Goal: Obtain resource: Obtain resource

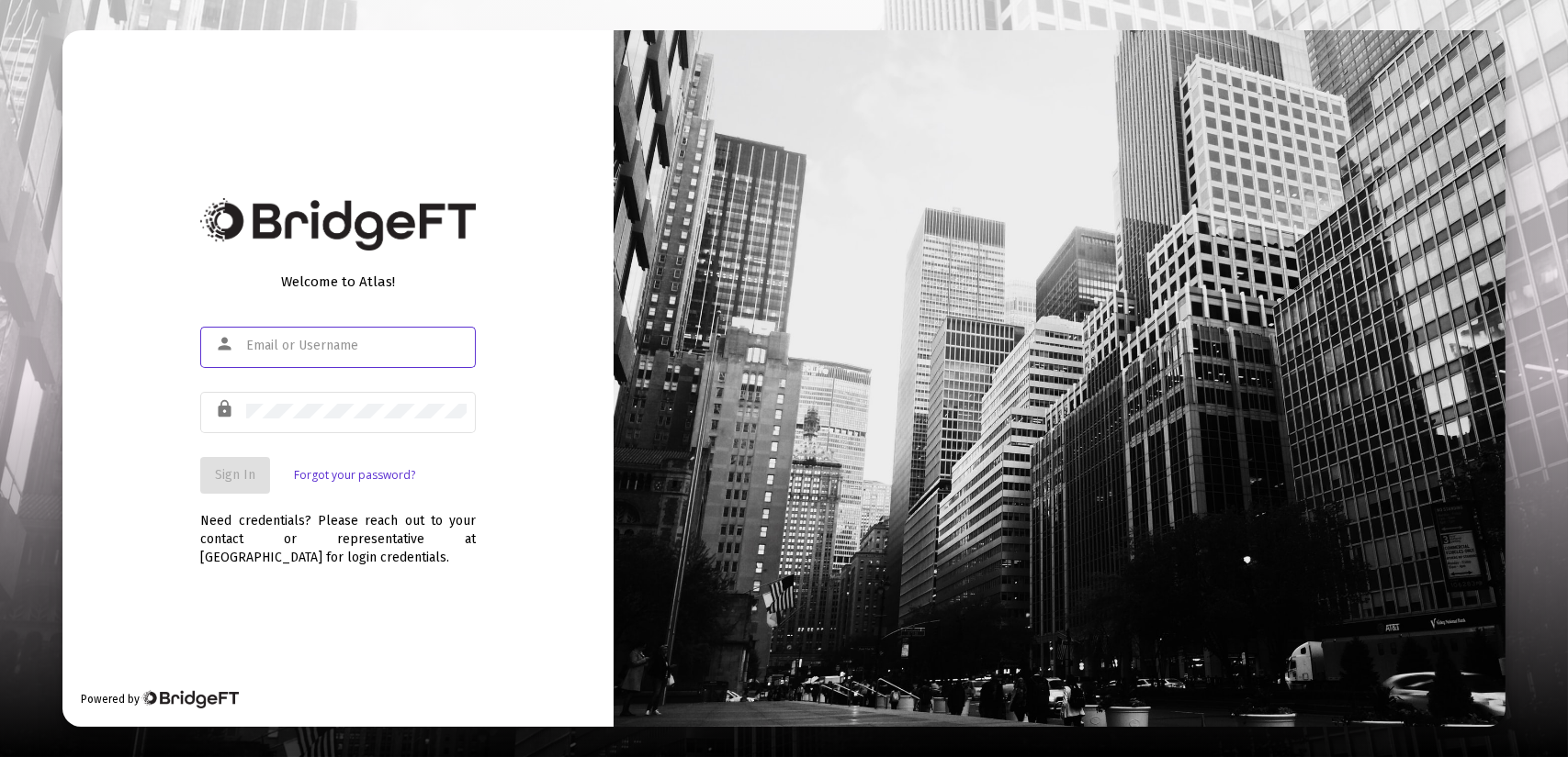
click at [285, 341] on input "text" at bounding box center [356, 346] width 220 height 15
type input "[PERSON_NAME][EMAIL_ADDRESS][DOMAIN_NAME]"
click at [225, 481] on span "Sign In" at bounding box center [235, 476] width 41 height 16
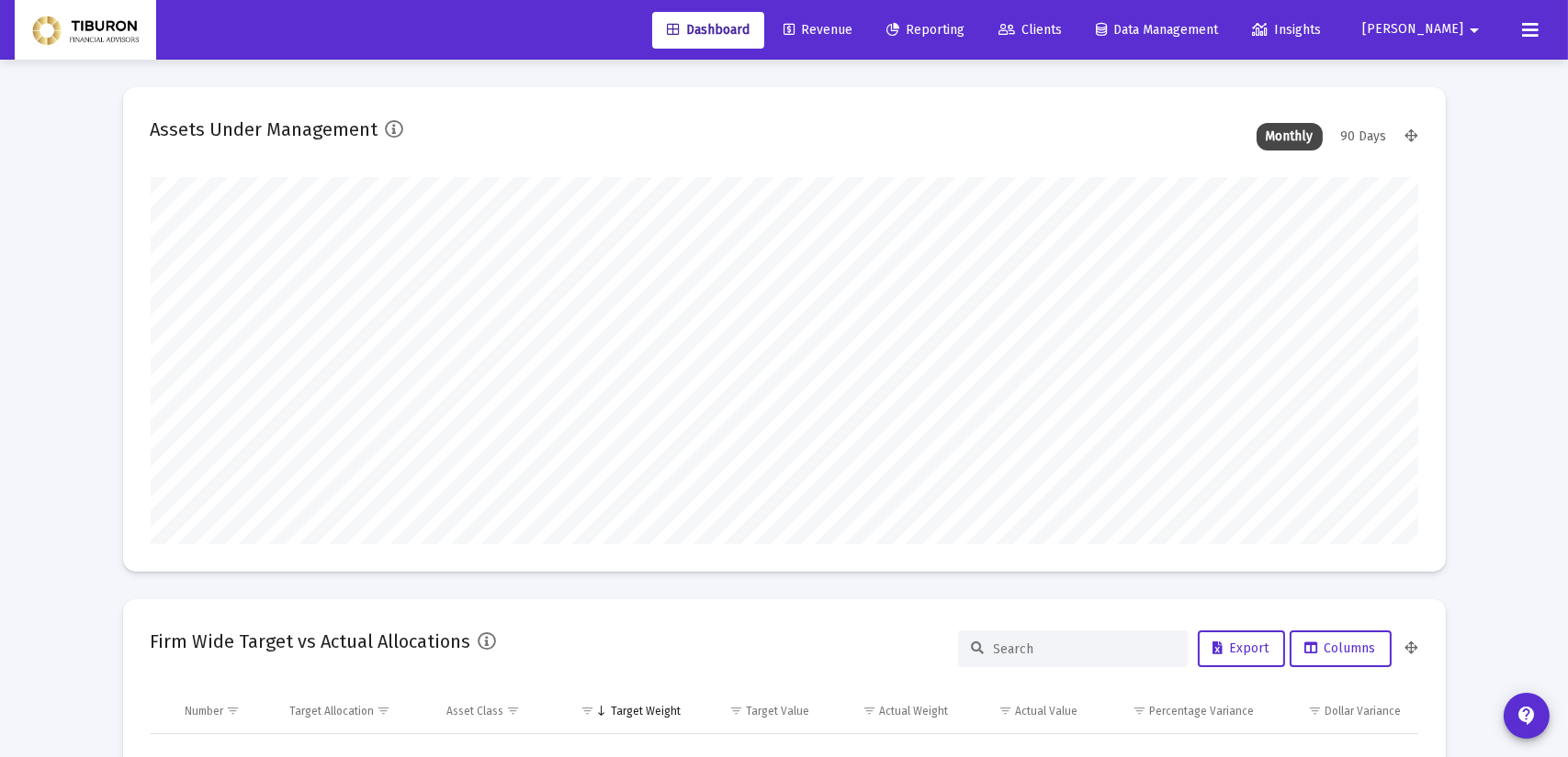
type input "[DATE]"
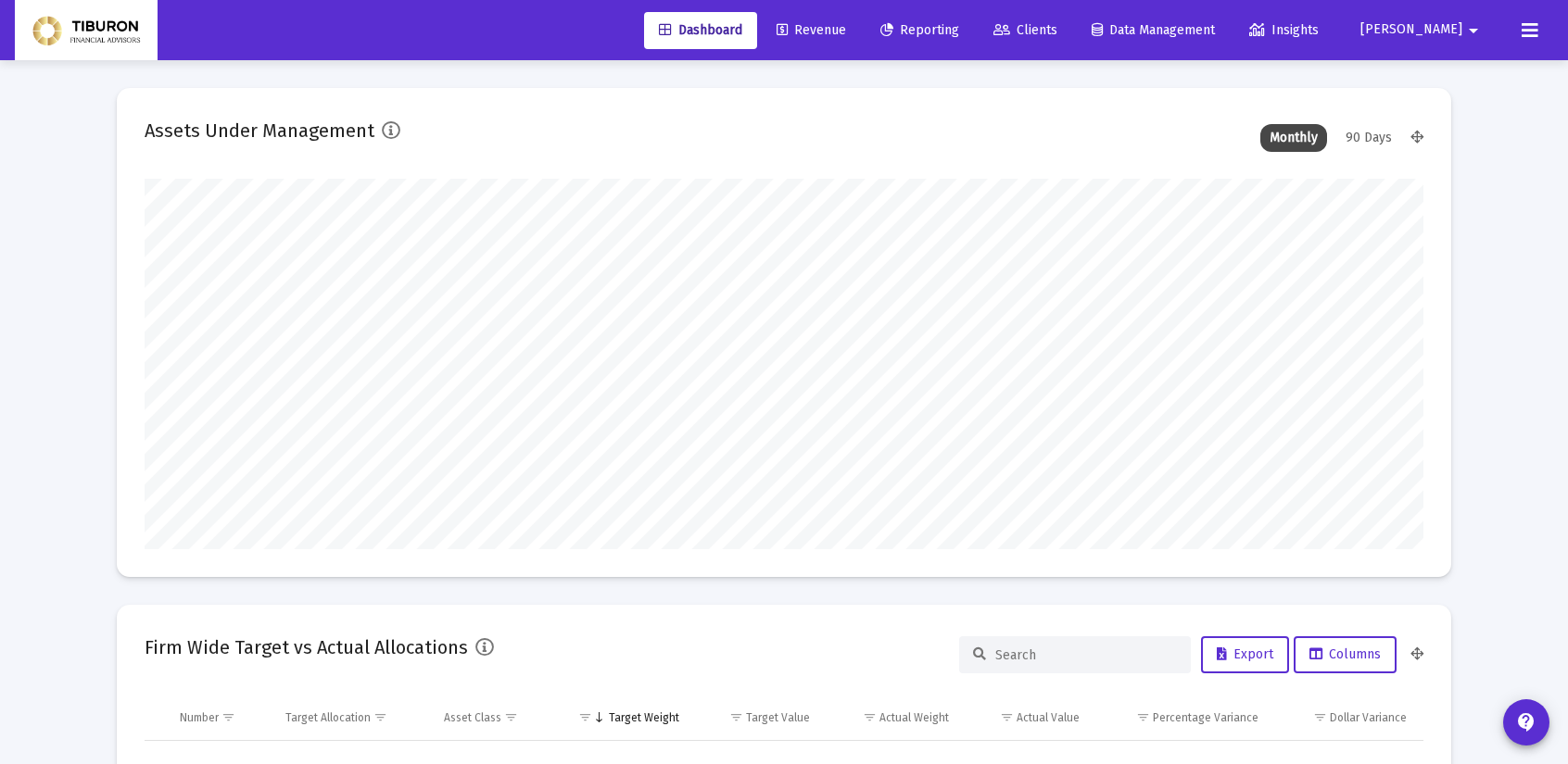
click at [959, 32] on span "Reporting" at bounding box center [919, 30] width 79 height 16
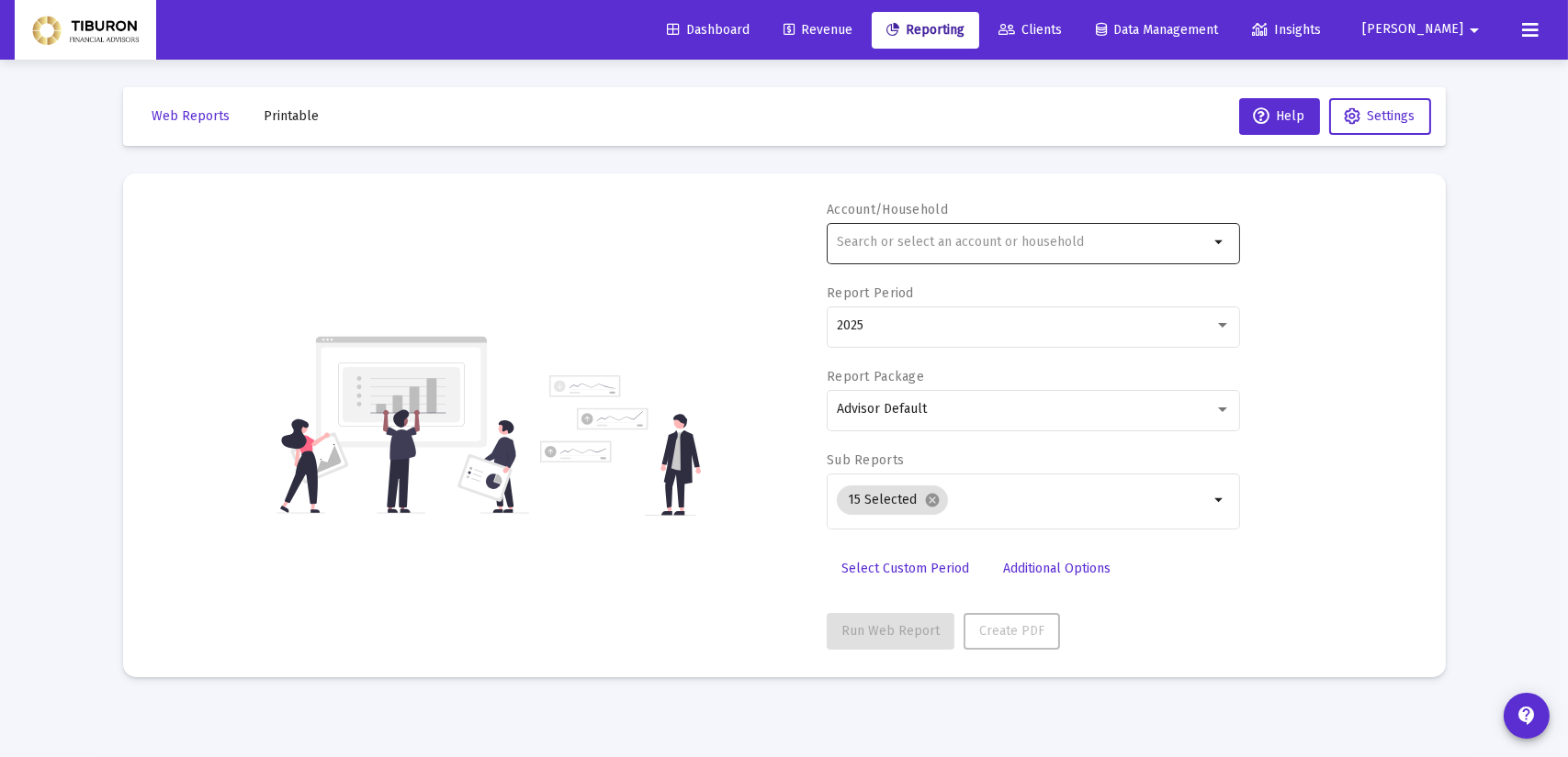
click at [1214, 241] on mat-icon "arrow_drop_down" at bounding box center [1219, 242] width 22 height 22
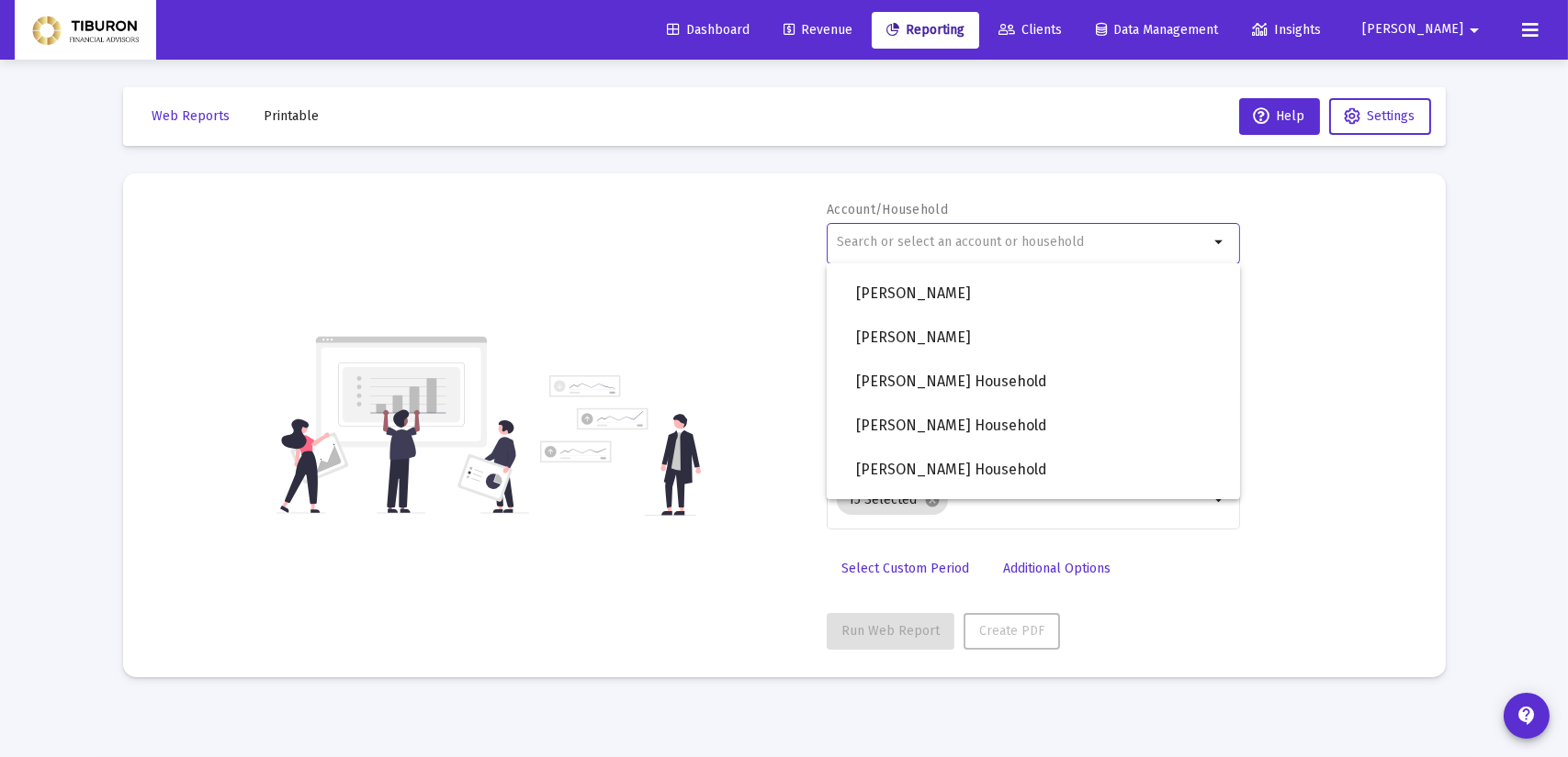
scroll to position [1247, 0]
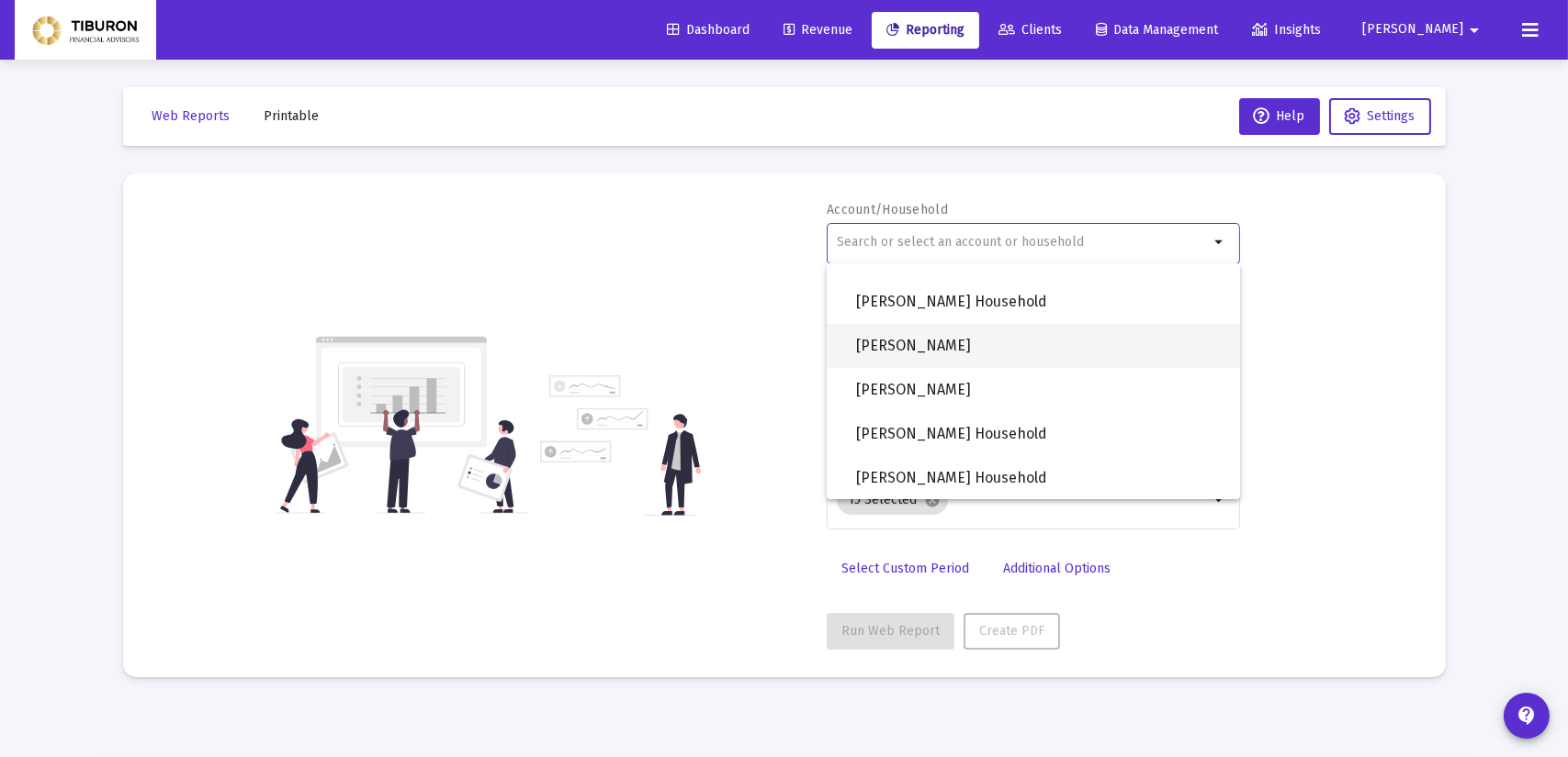
click at [949, 330] on span "[PERSON_NAME]" at bounding box center [1040, 346] width 369 height 44
type input "[PERSON_NAME]"
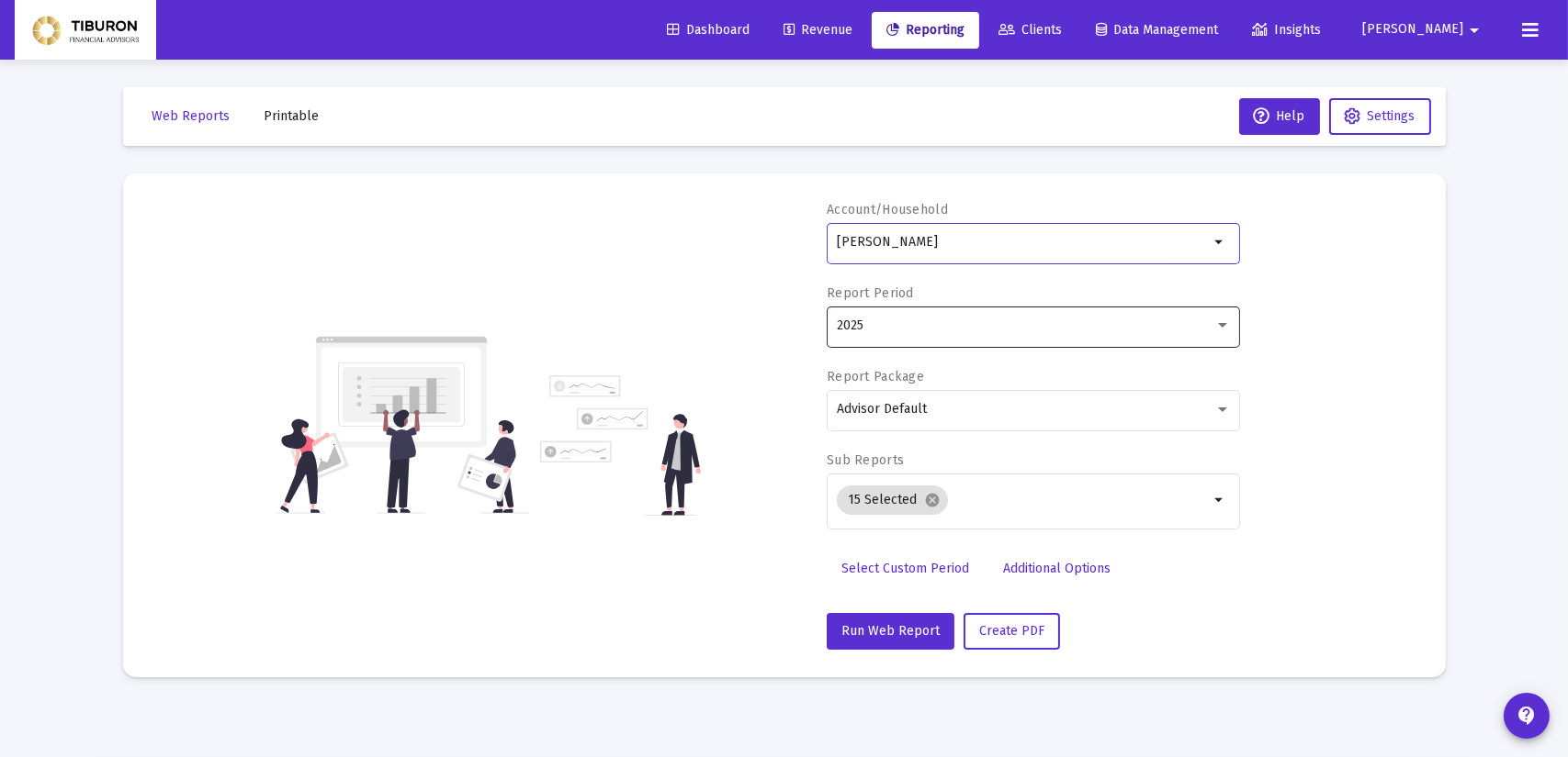
click at [1222, 325] on div at bounding box center [1222, 325] width 9 height 5
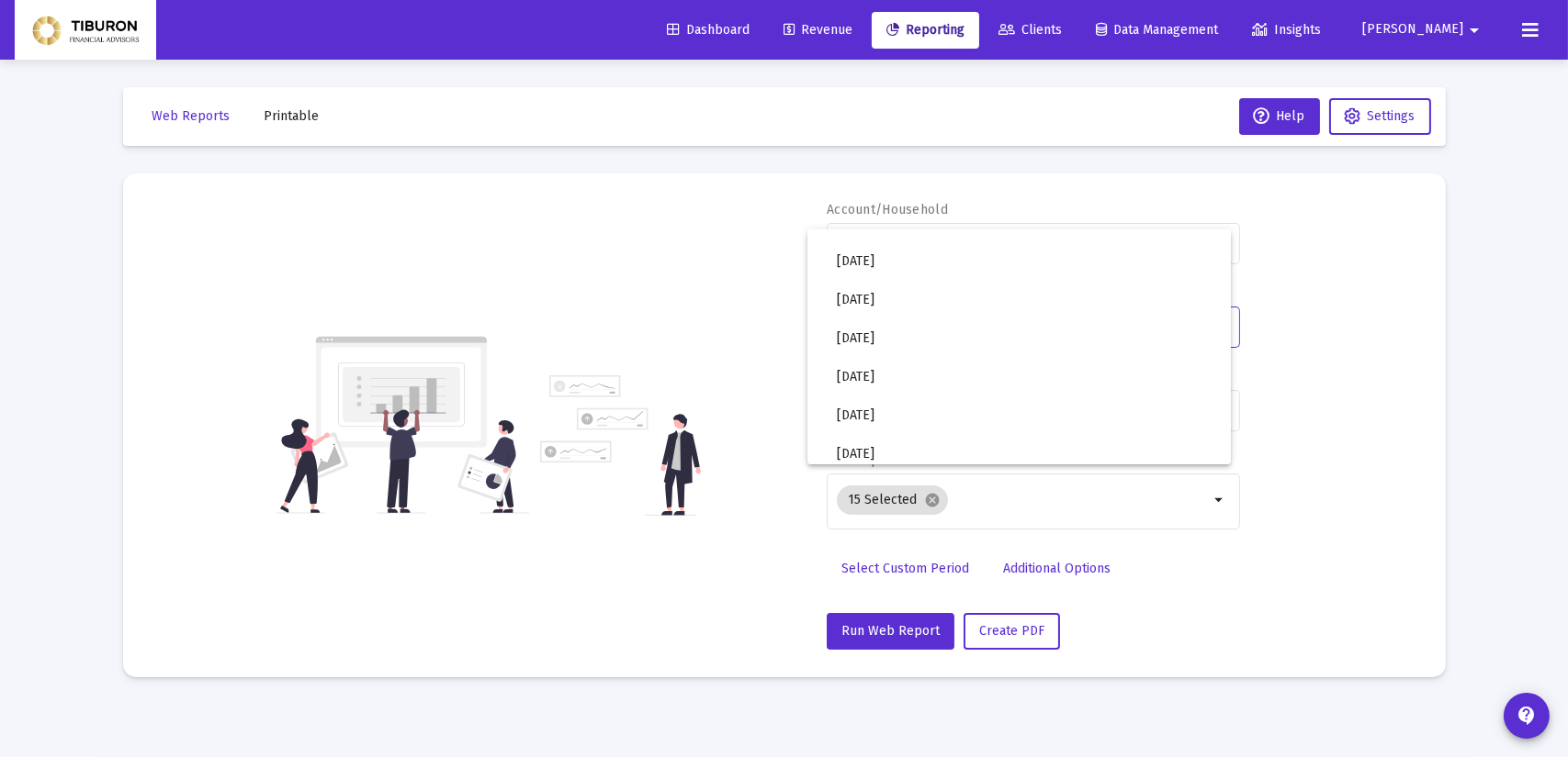
scroll to position [613, 0]
click at [898, 369] on span "2025 Q3" at bounding box center [1026, 368] width 380 height 39
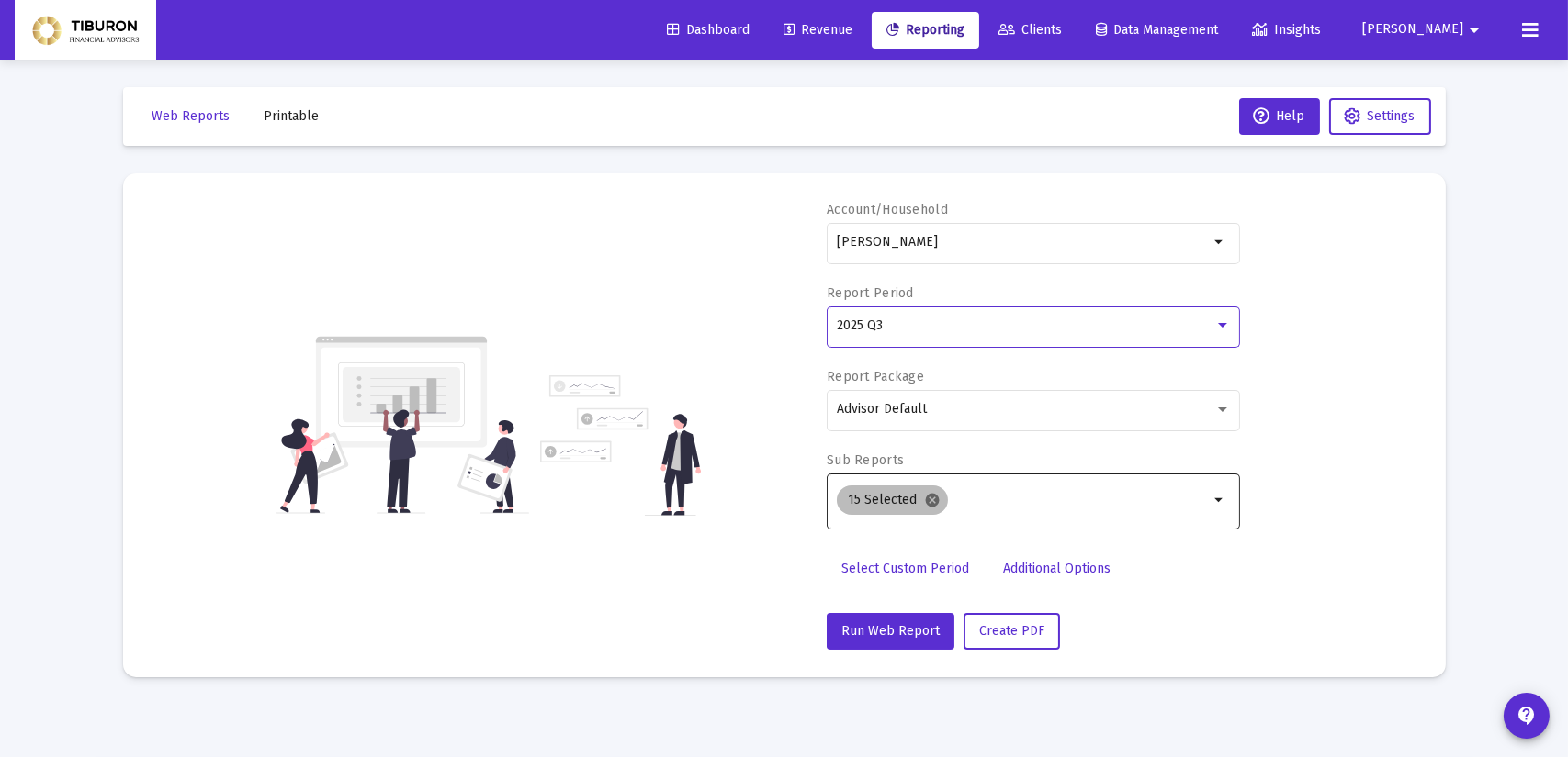
click at [933, 499] on mat-icon "cancel" at bounding box center [932, 500] width 17 height 17
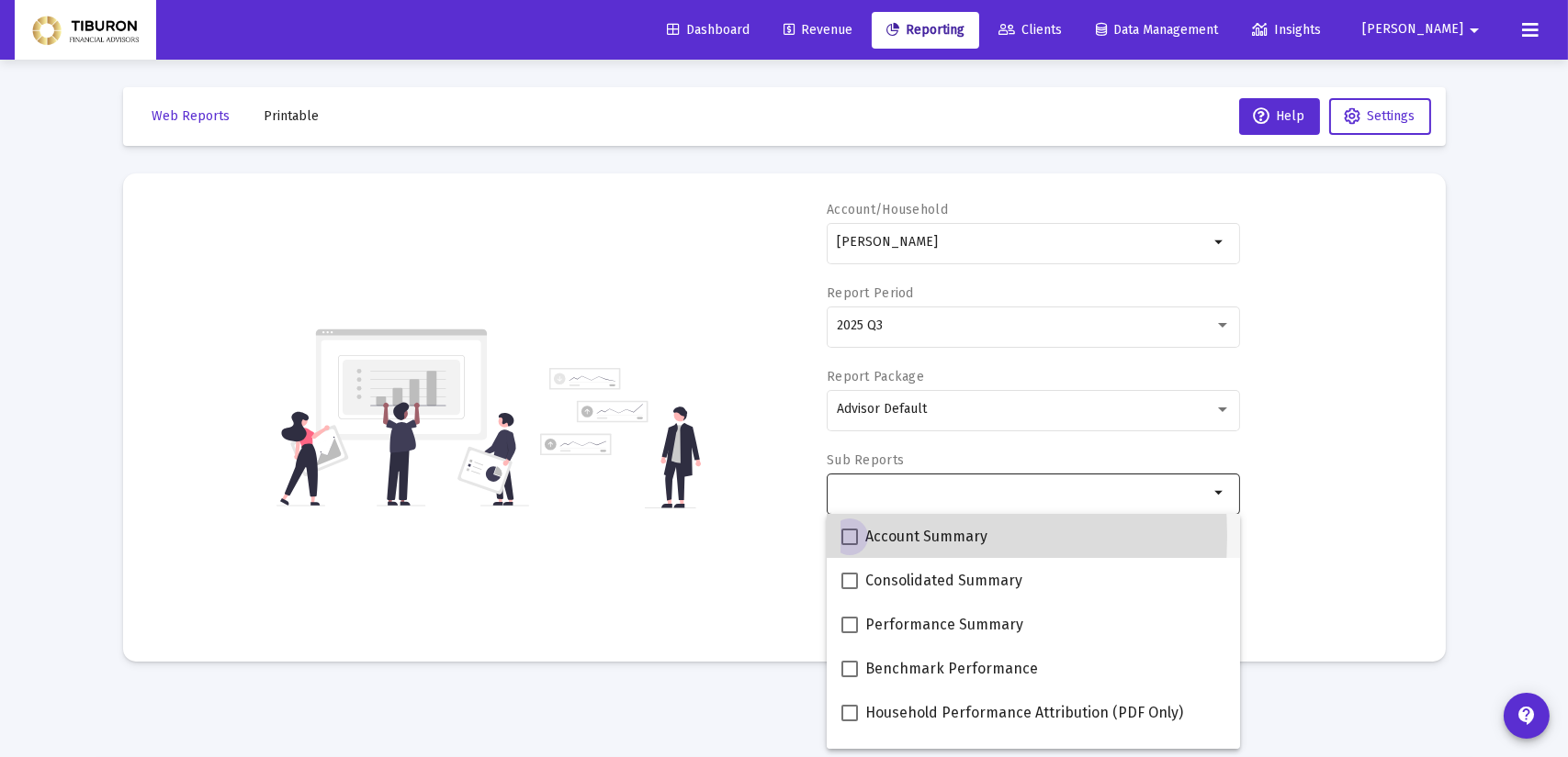
click at [851, 536] on span at bounding box center [849, 537] width 17 height 17
click at [849, 545] on input "Account Summary" at bounding box center [848, 545] width 1 height 1
checkbox input "true"
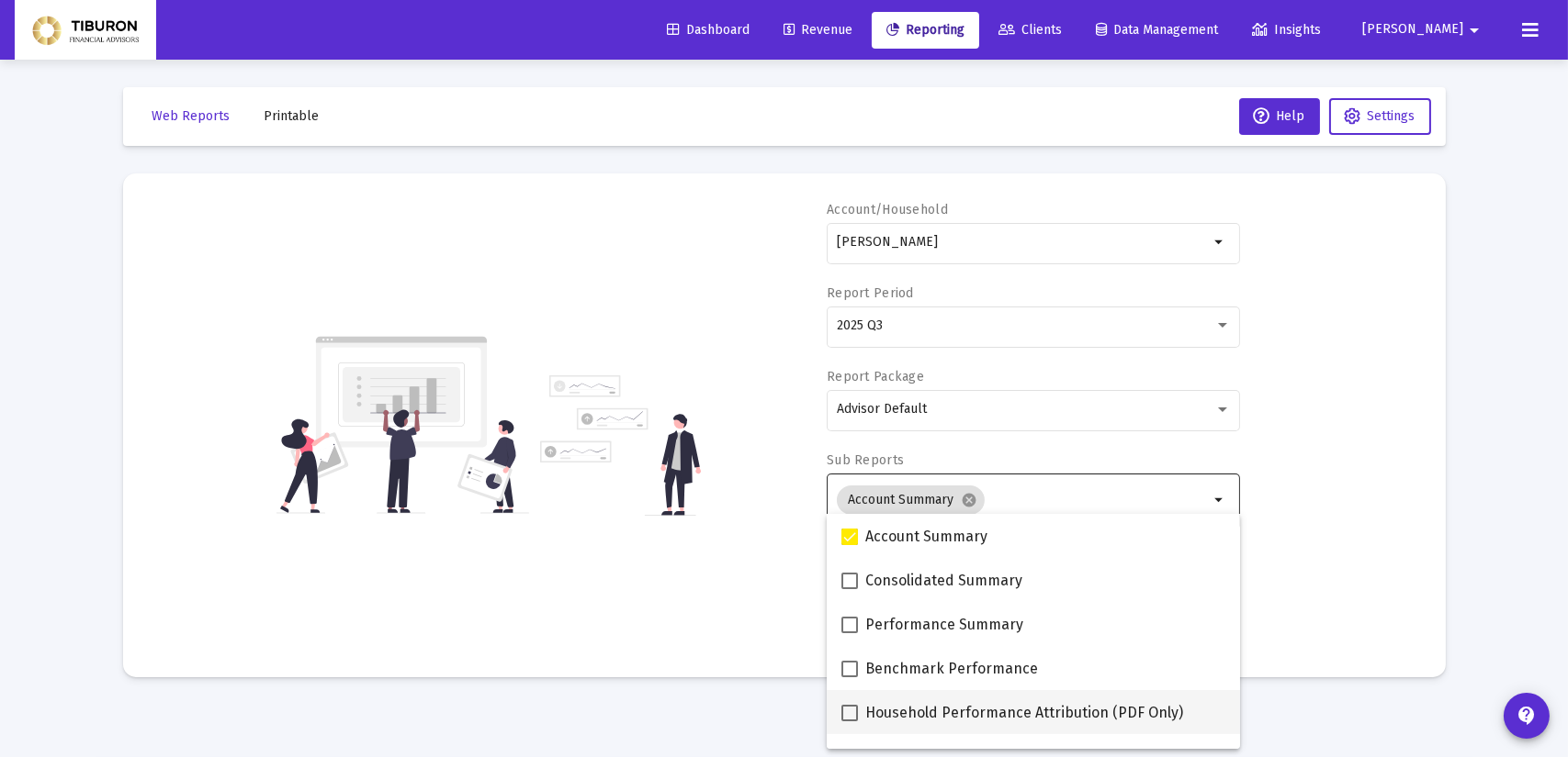
click at [848, 712] on span at bounding box center [849, 713] width 17 height 17
click at [848, 721] on input "Household Performance Attribution (PDF Only)" at bounding box center [848, 721] width 1 height 1
checkbox input "true"
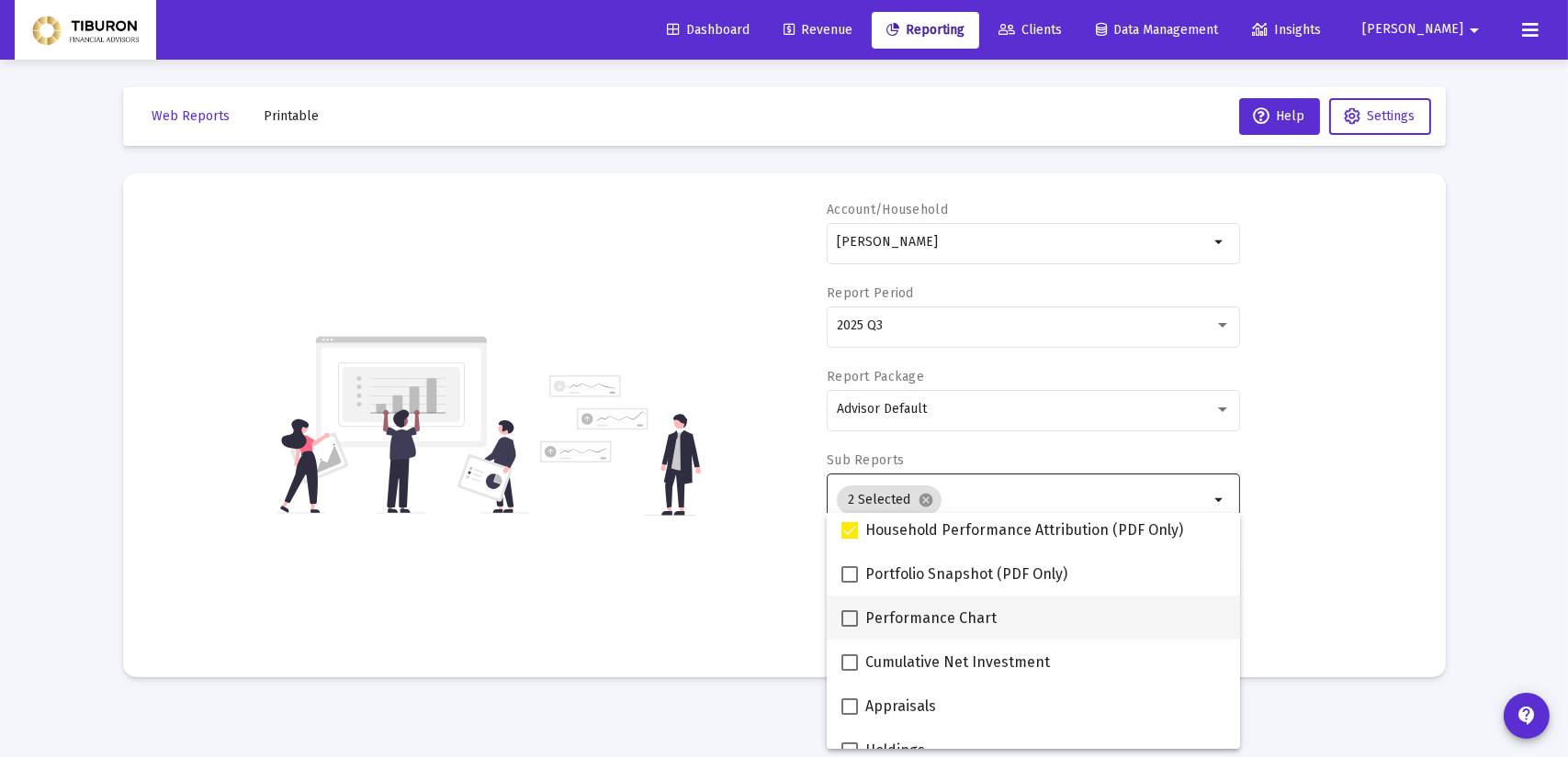
scroll to position [183, 0]
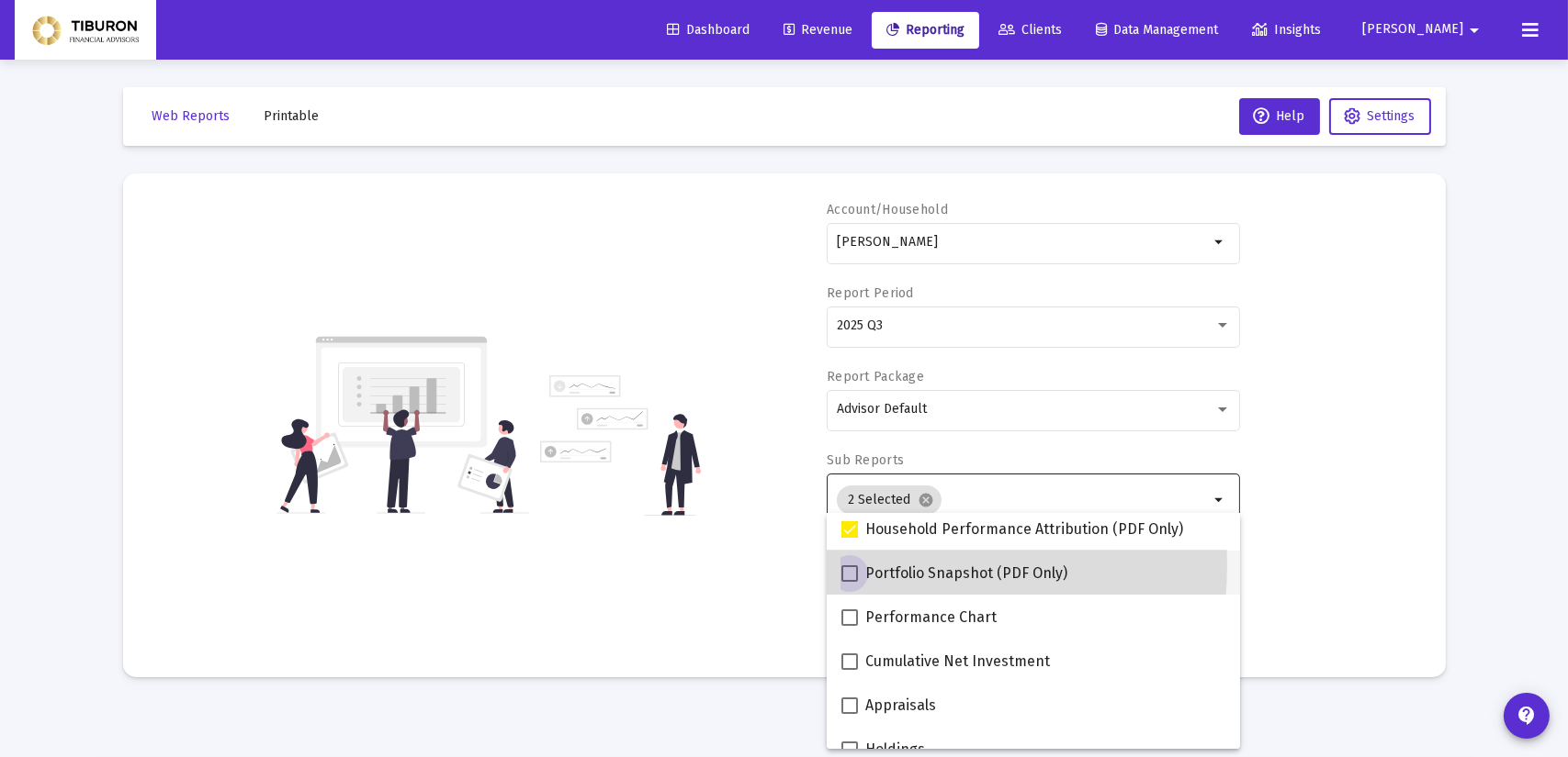
click at [852, 565] on label "Portfolio Snapshot (PDF Only)" at bounding box center [954, 574] width 226 height 22
click at [849, 582] on input "Portfolio Snapshot (PDF Only)" at bounding box center [848, 582] width 1 height 1
checkbox input "true"
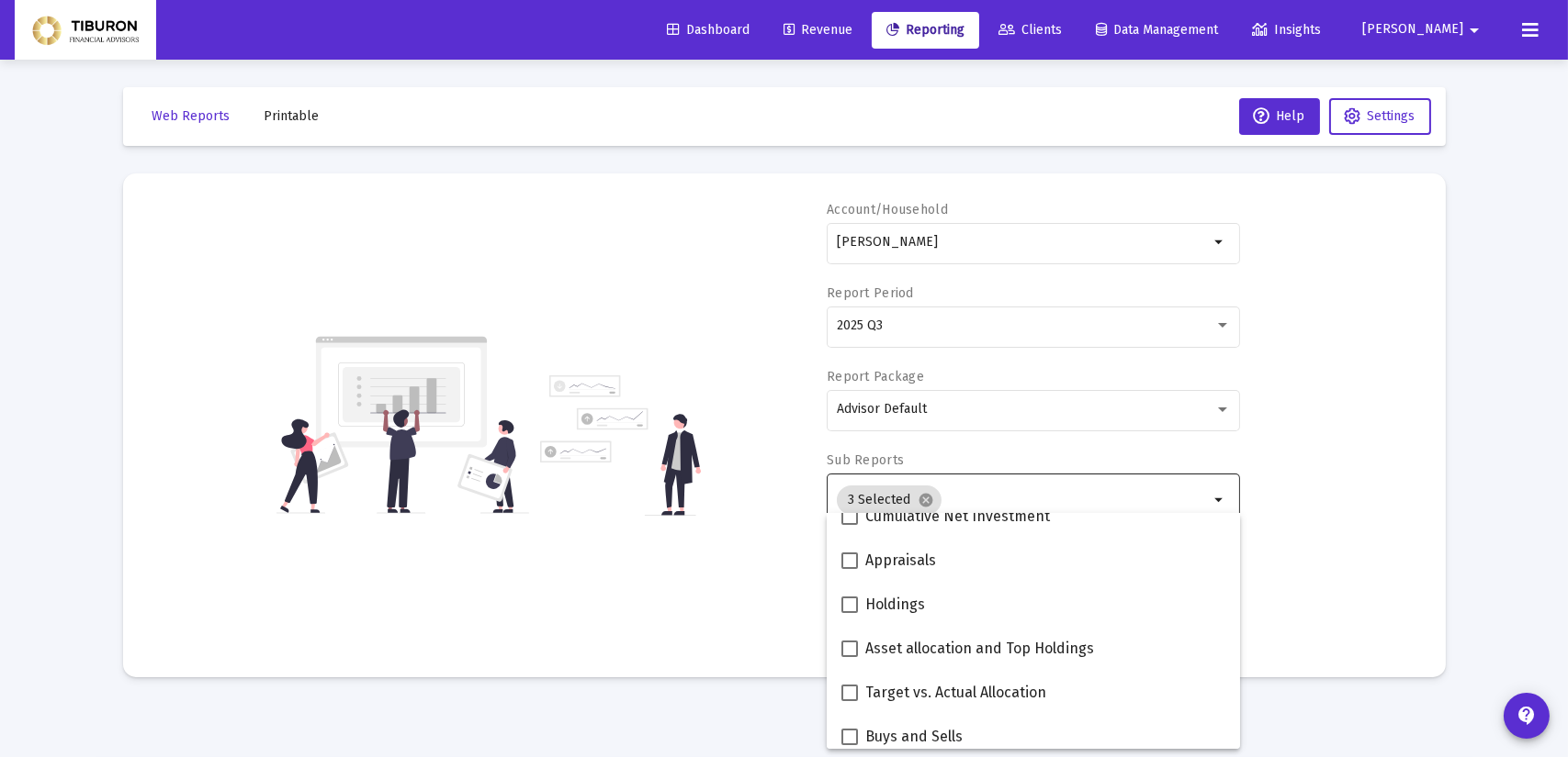
scroll to position [368, 0]
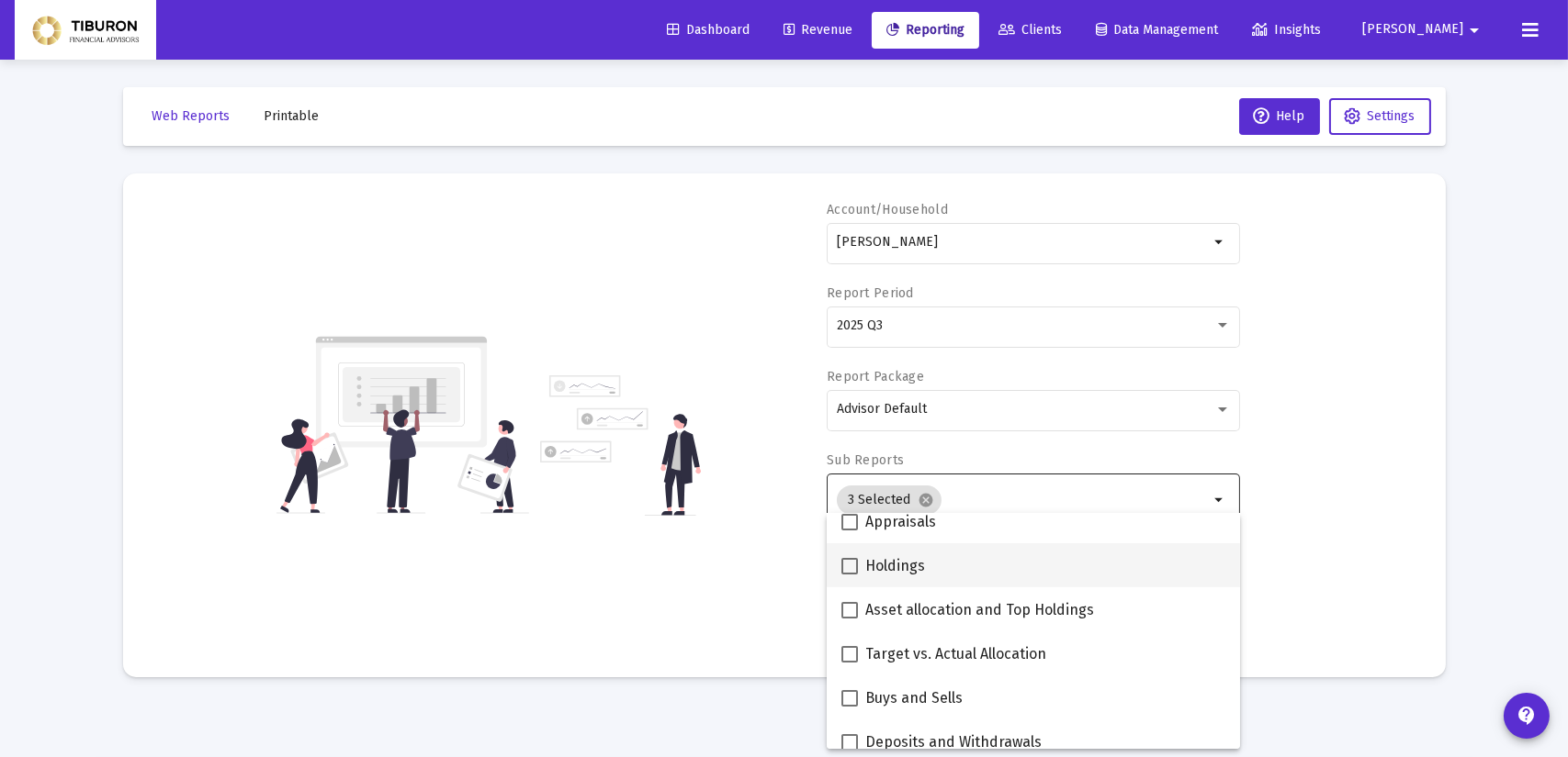
click at [851, 567] on span at bounding box center [849, 566] width 17 height 17
click at [849, 575] on input "Holdings" at bounding box center [848, 575] width 1 height 1
checkbox input "true"
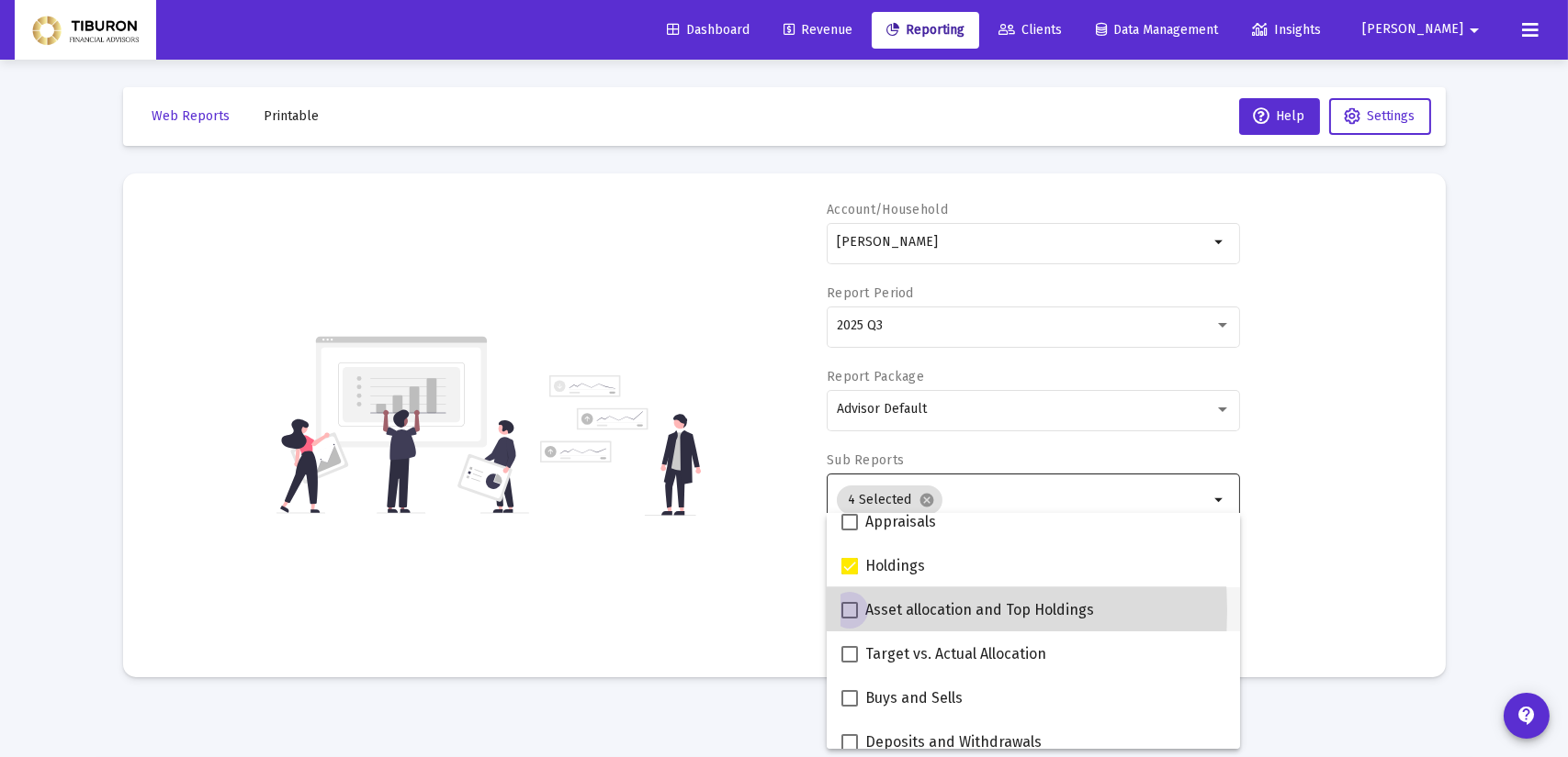
click at [847, 610] on span at bounding box center [849, 610] width 17 height 17
click at [848, 618] on input "Asset allocation and Top Holdings" at bounding box center [848, 618] width 1 height 1
checkbox input "true"
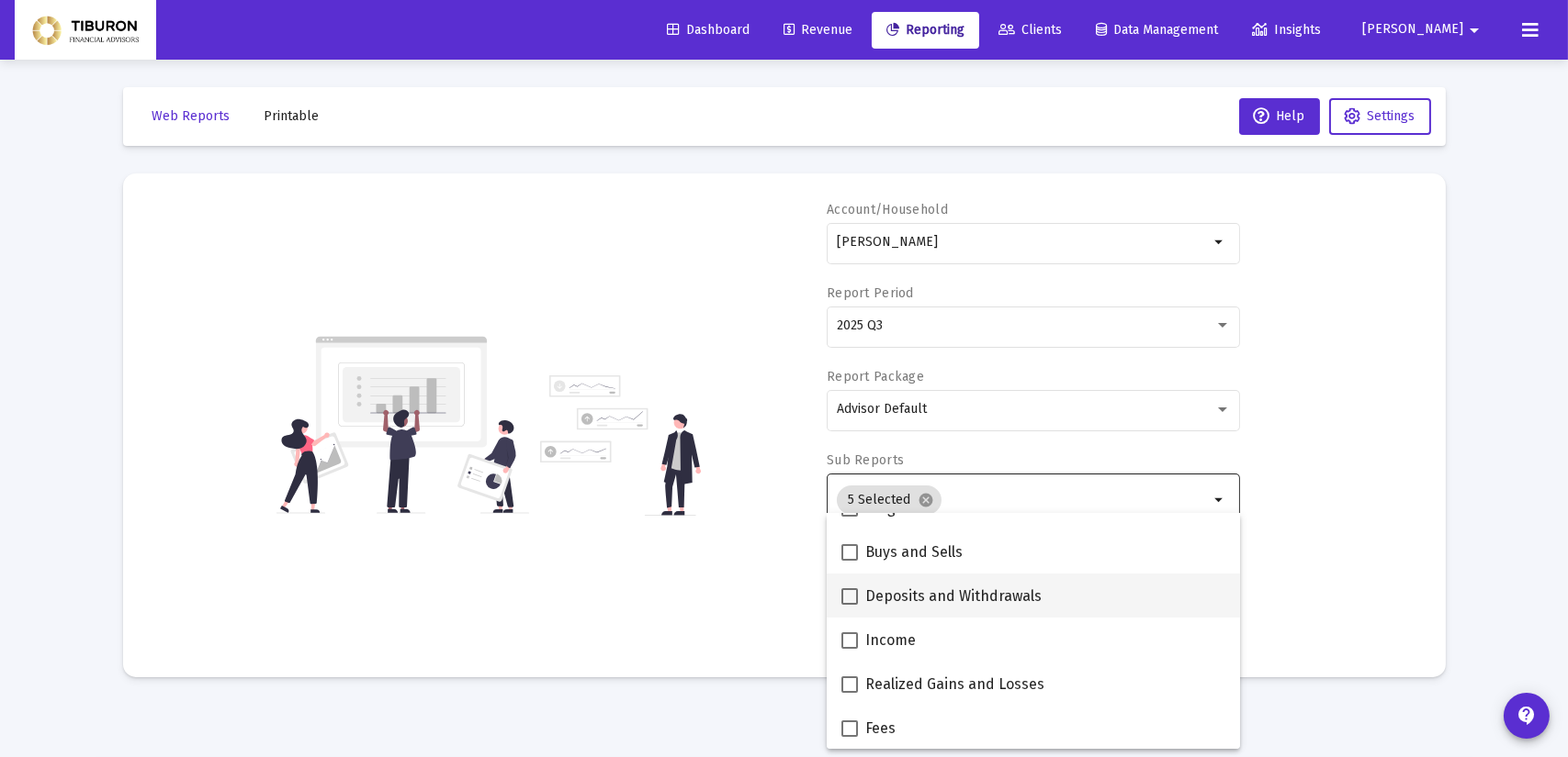
scroll to position [514, 0]
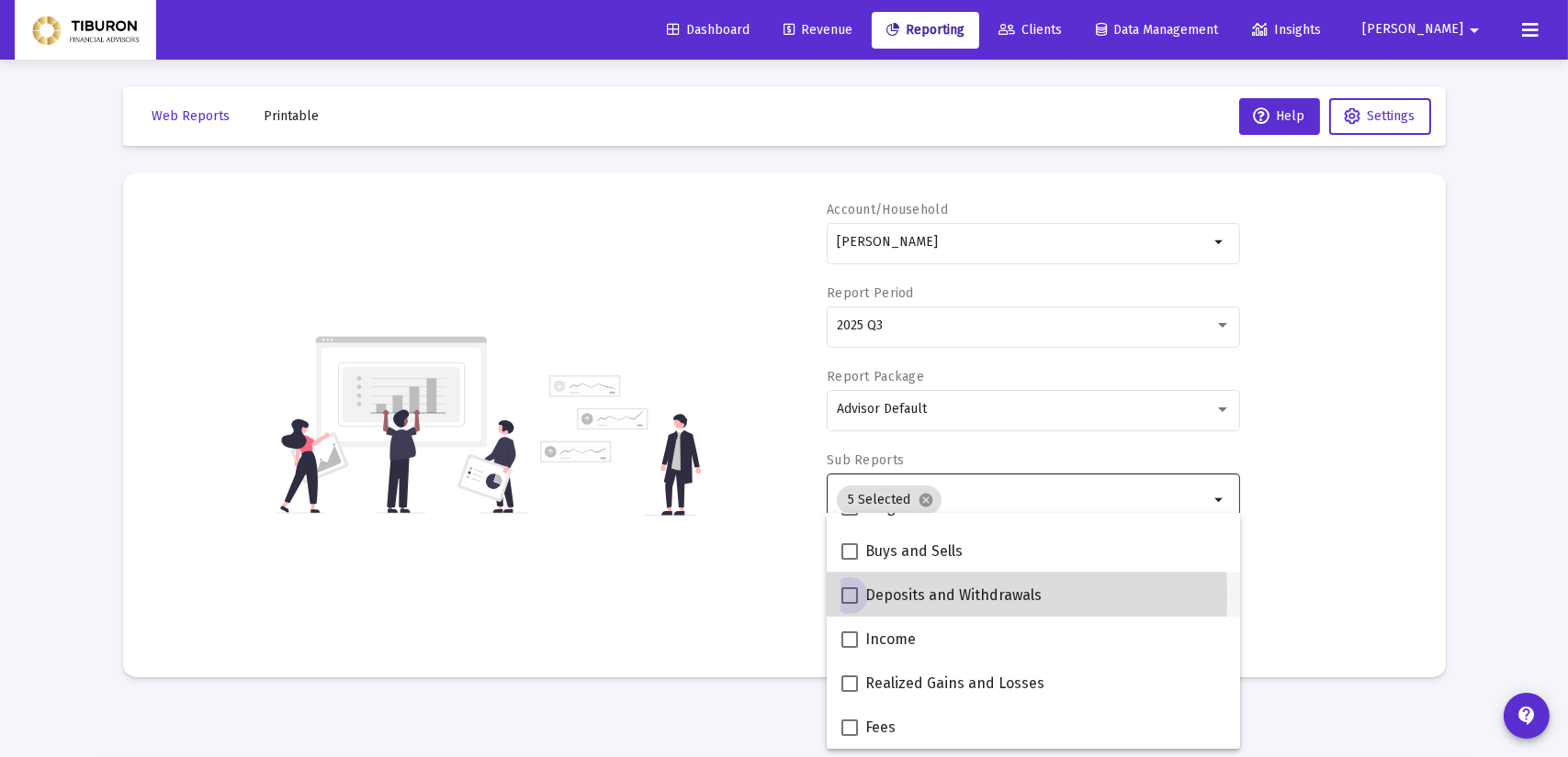
click at [850, 596] on span at bounding box center [849, 595] width 17 height 17
click at [849, 604] on input "Deposits and Withdrawals" at bounding box center [848, 604] width 1 height 1
checkbox input "true"
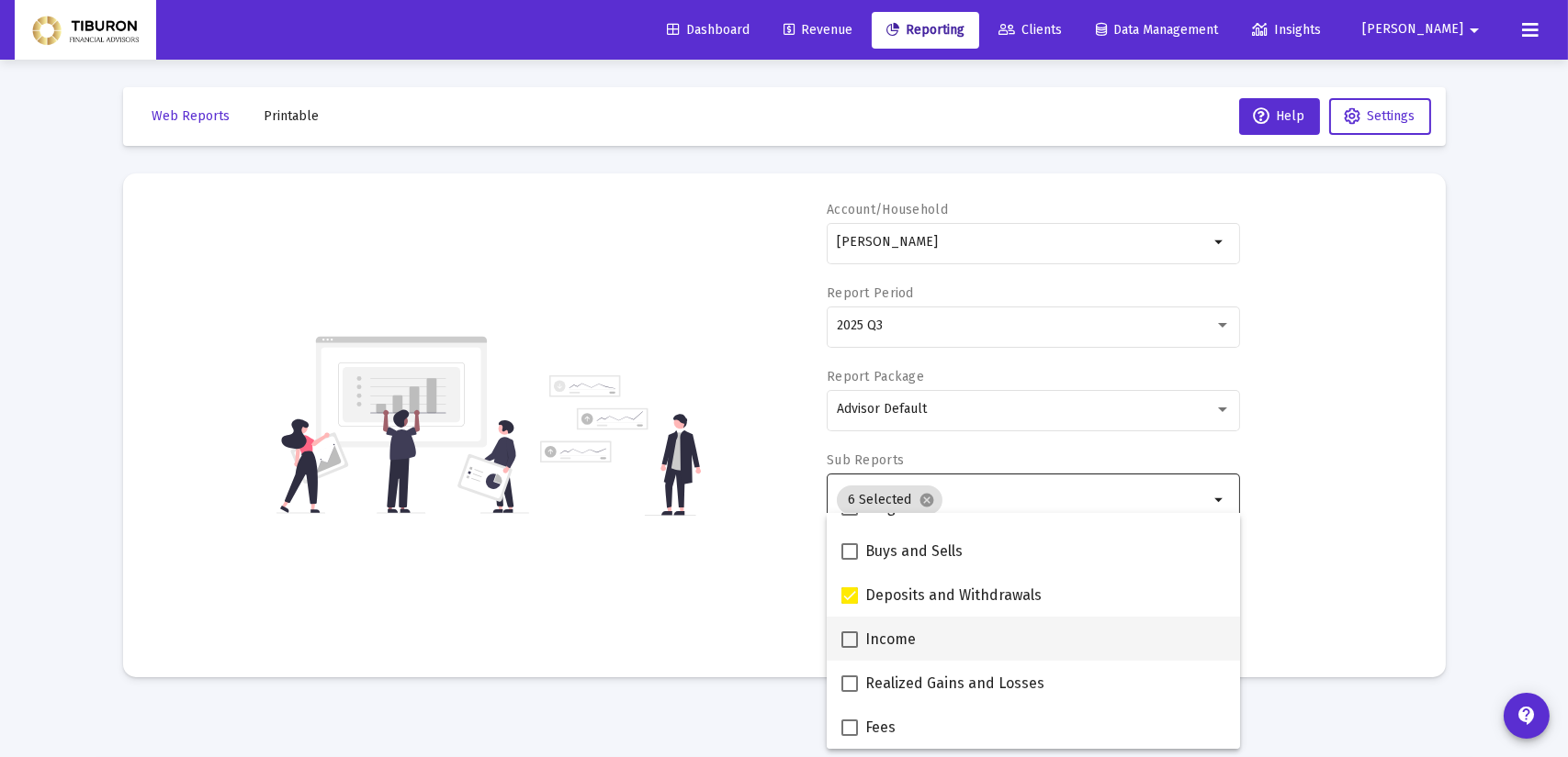
click at [844, 638] on span at bounding box center [849, 639] width 17 height 17
click at [848, 648] on input "Income" at bounding box center [848, 648] width 1 height 1
checkbox input "true"
click at [853, 681] on span at bounding box center [849, 684] width 17 height 17
click at [849, 693] on input "Realized Gains and Losses" at bounding box center [848, 693] width 1 height 1
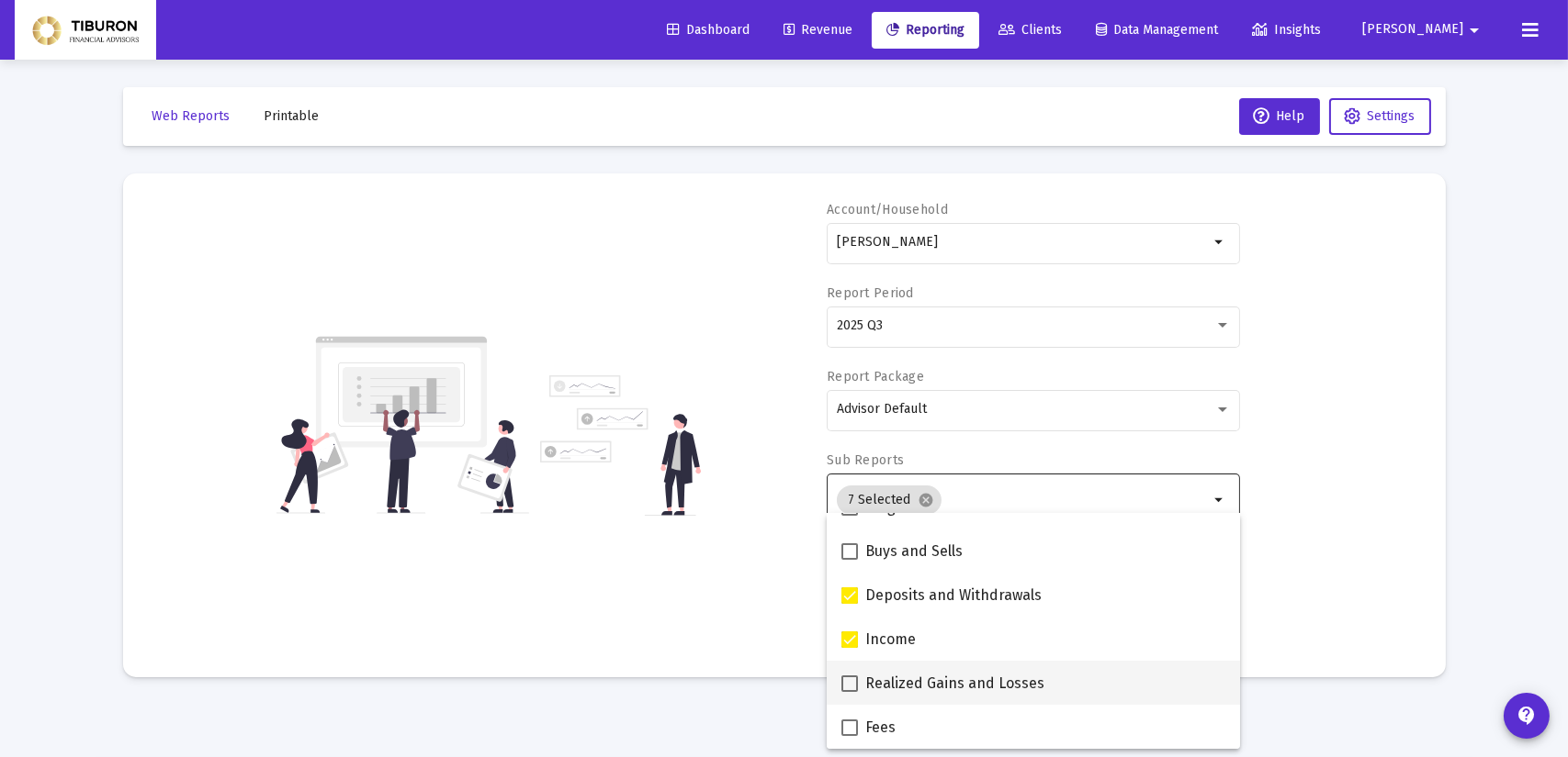
checkbox input "true"
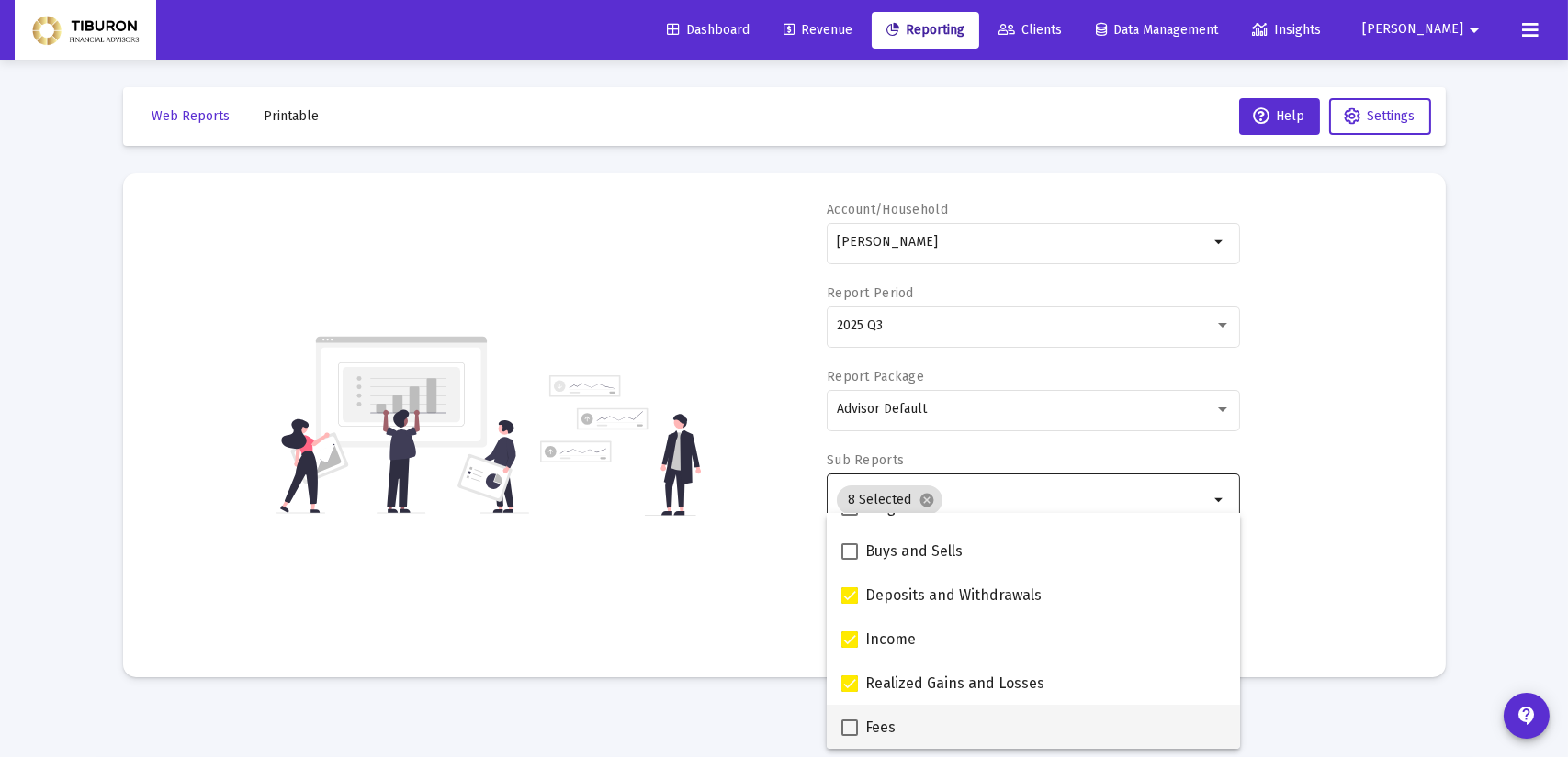
click at [852, 732] on span at bounding box center [849, 727] width 17 height 17
click at [849, 736] on input "Fees" at bounding box center [848, 736] width 1 height 1
checkbox input "true"
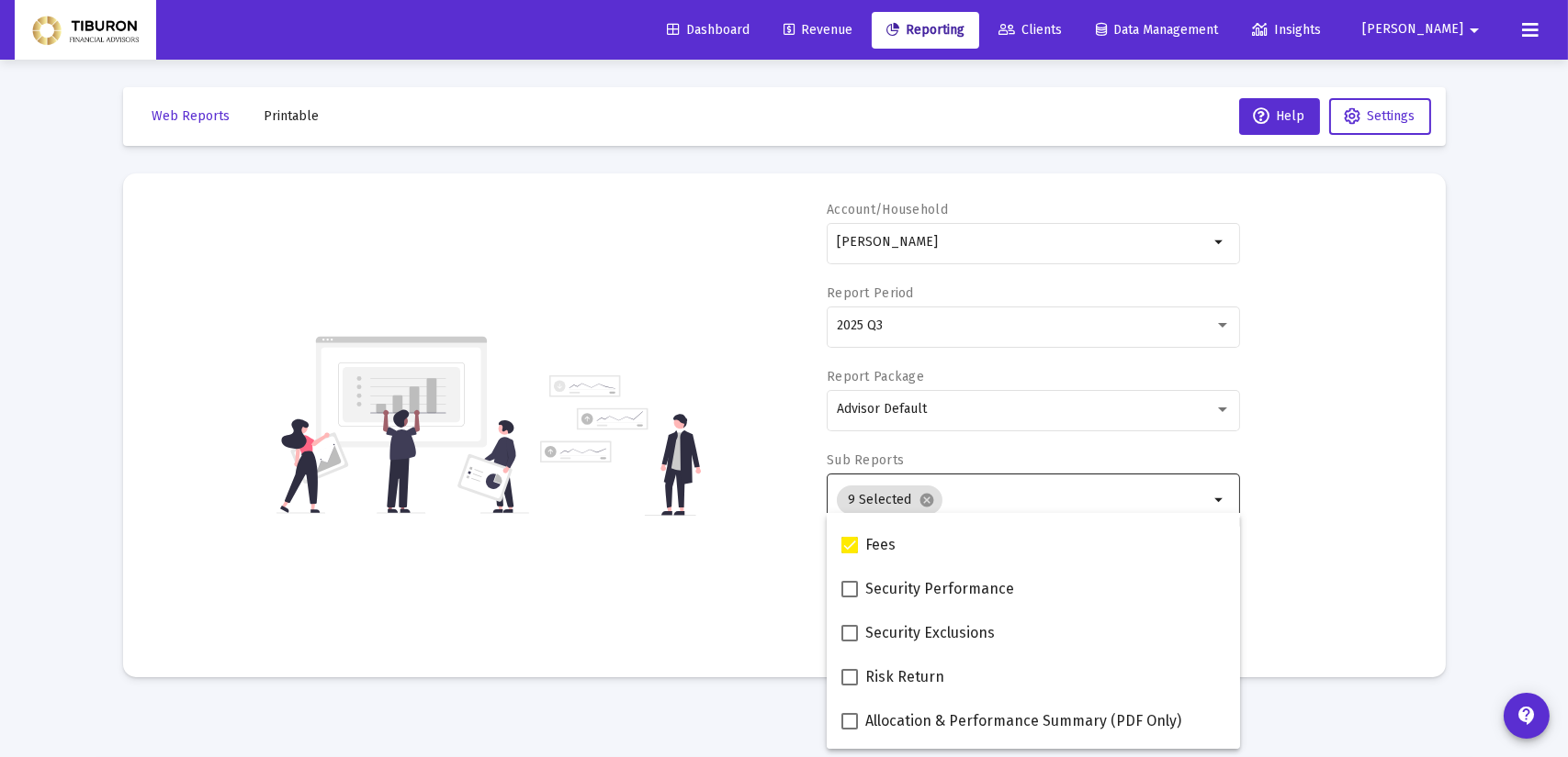
scroll to position [734, 0]
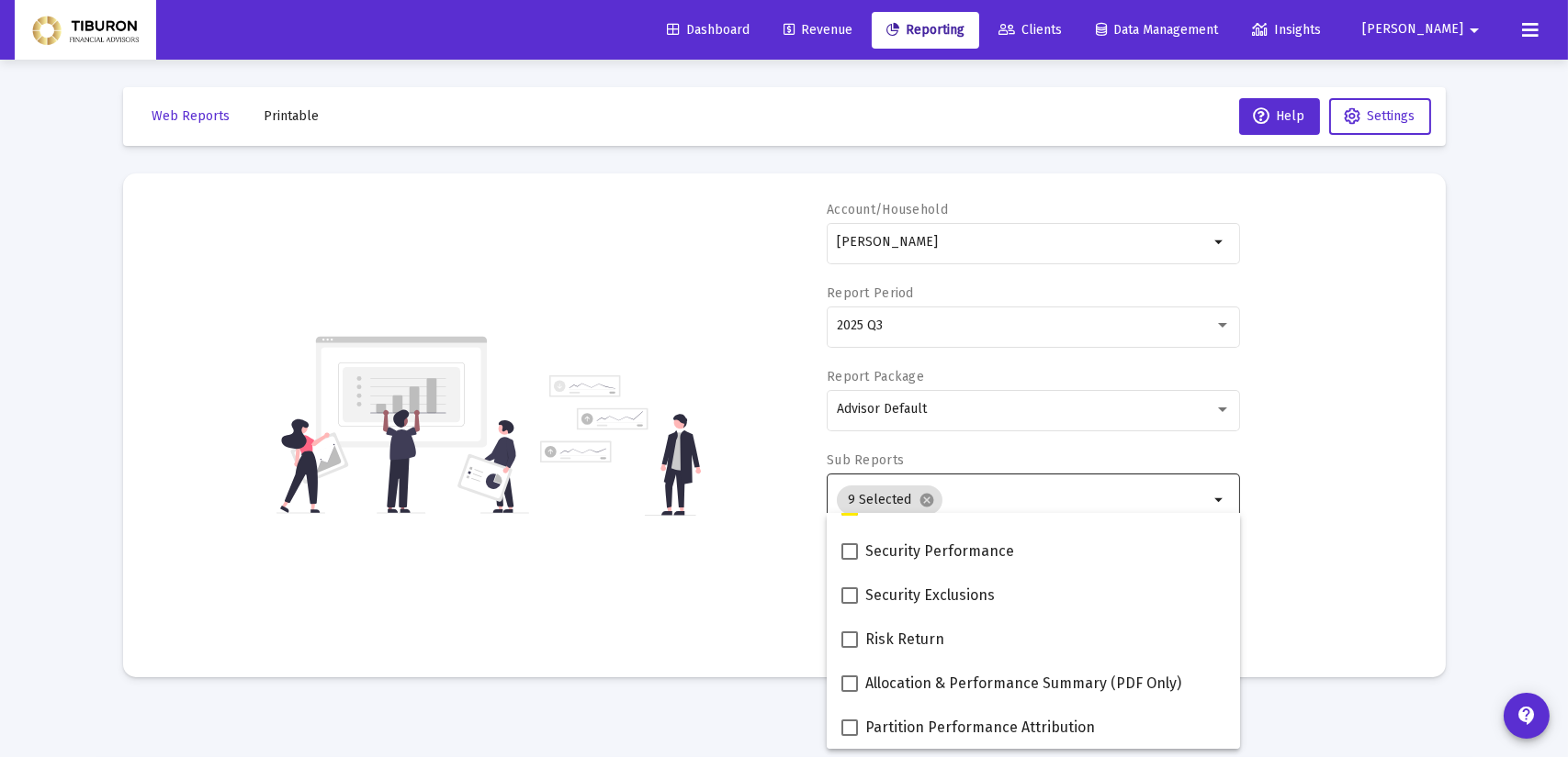
click at [1282, 707] on mat-sidenav-content "Loading... Web Reports Printable Help Settings Account/Household [PERSON_NAME] …" at bounding box center [784, 378] width 1378 height 757
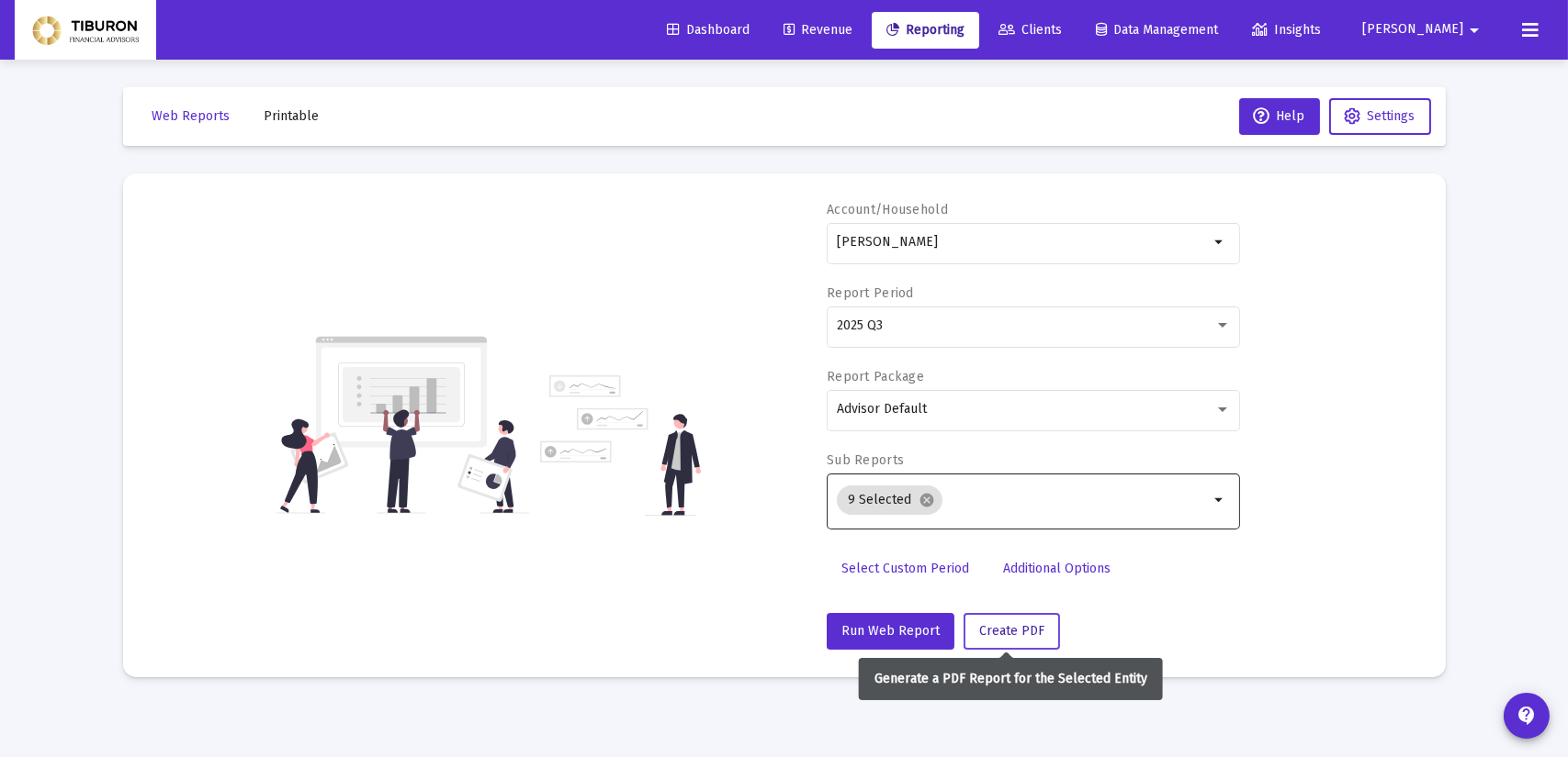
click at [1009, 629] on span "Create PDF" at bounding box center [1012, 631] width 65 height 16
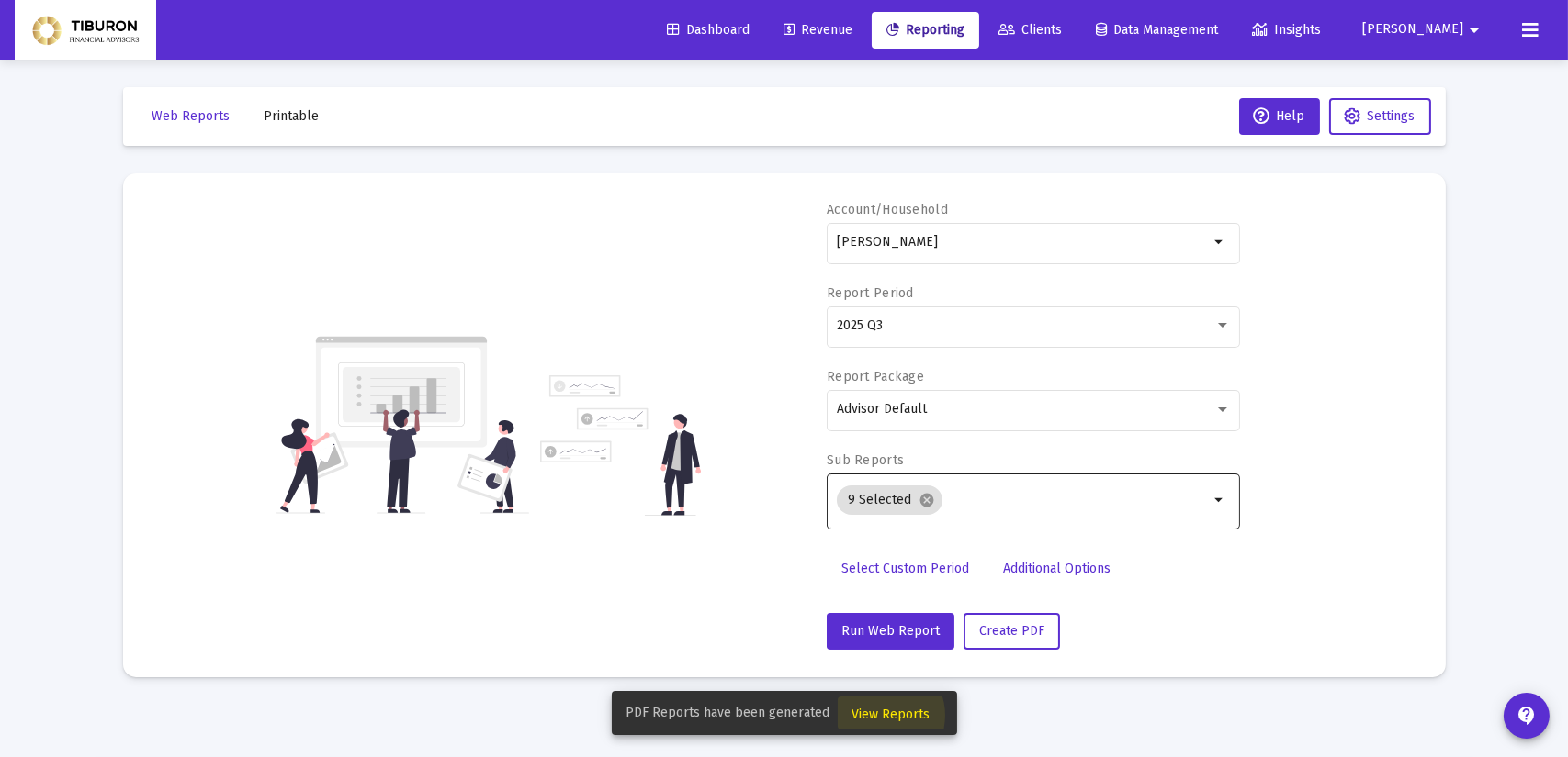
click at [878, 716] on span "View Reports" at bounding box center [891, 714] width 78 height 16
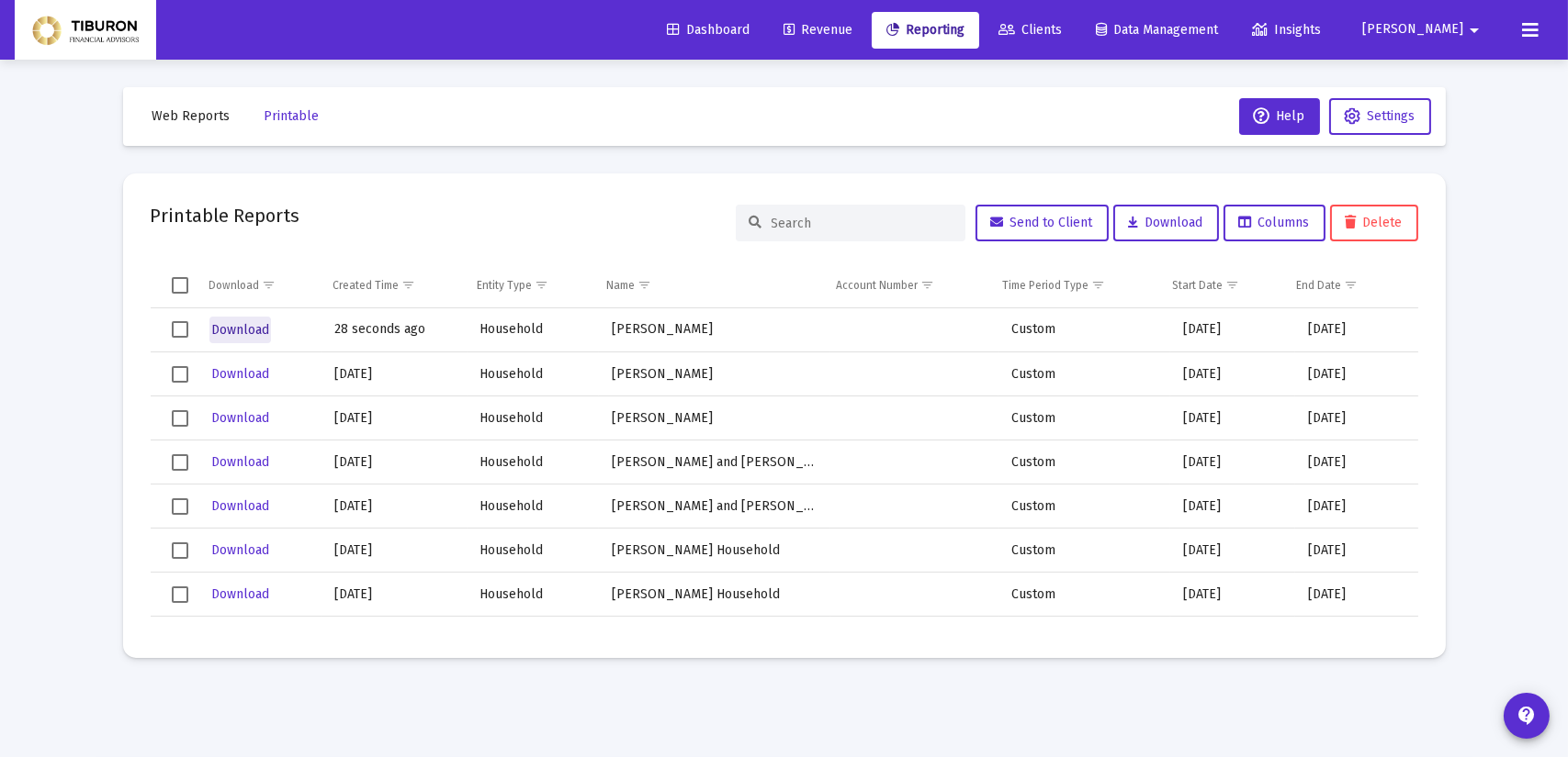
click at [226, 323] on span "Download" at bounding box center [240, 330] width 57 height 16
